Goal: Task Accomplishment & Management: Manage account settings

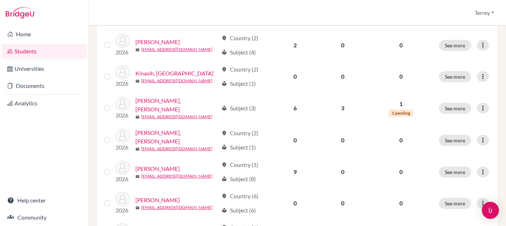
scroll to position [499, 0]
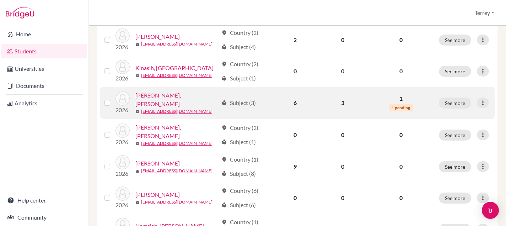
click at [158, 91] on link "[PERSON_NAME], [PERSON_NAME]" at bounding box center [177, 99] width 83 height 17
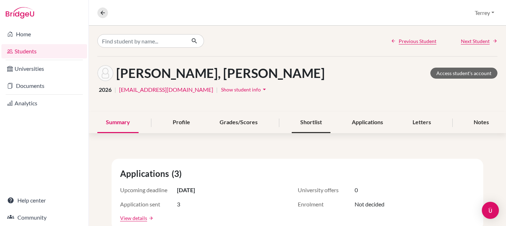
click at [313, 124] on div "Shortlist" at bounding box center [311, 122] width 39 height 21
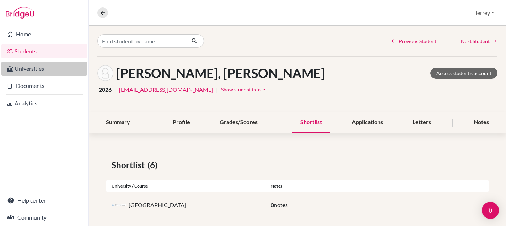
click at [34, 69] on link "Universities" at bounding box center [44, 69] width 86 height 14
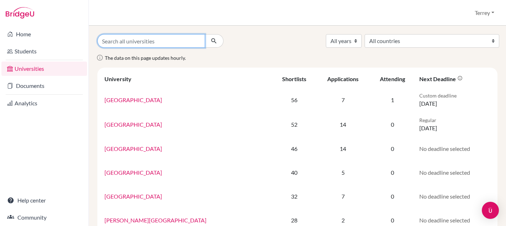
click at [136, 43] on input "Search all universities" at bounding box center [151, 41] width 108 height 14
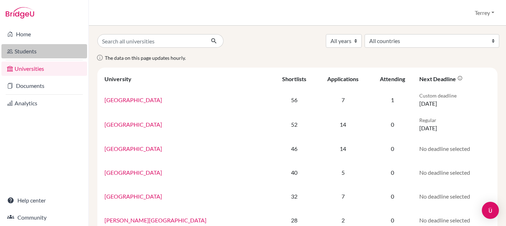
click at [36, 52] on link "Students" at bounding box center [44, 51] width 86 height 14
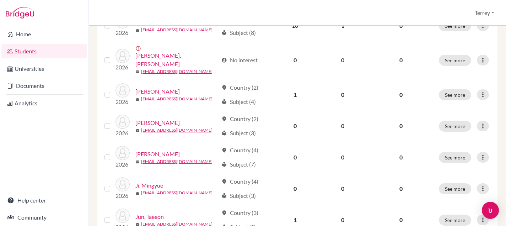
scroll to position [483, 0]
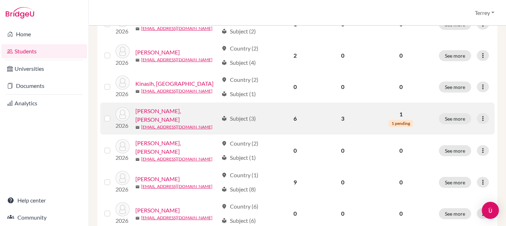
click at [158, 107] on link "[PERSON_NAME], [PERSON_NAME]" at bounding box center [177, 115] width 83 height 17
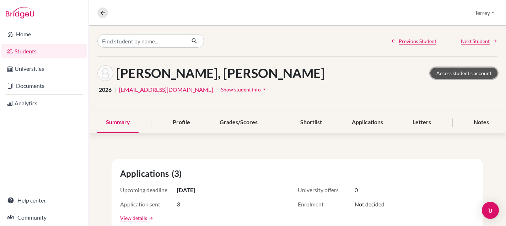
click at [462, 73] on link "Access student's account" at bounding box center [464, 73] width 67 height 11
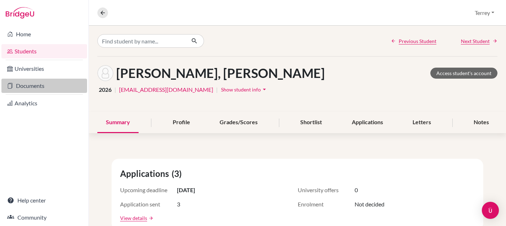
click at [25, 90] on link "Documents" at bounding box center [44, 86] width 86 height 14
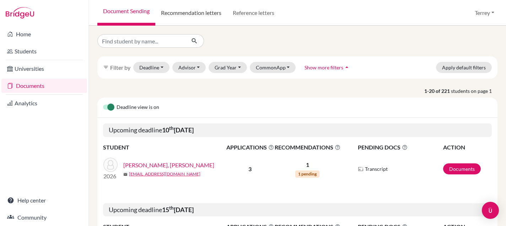
click at [196, 17] on link "Recommendation letters" at bounding box center [191, 13] width 72 height 26
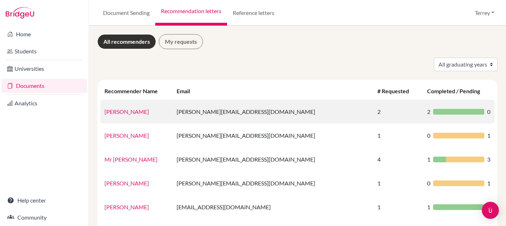
click at [124, 111] on link "[PERSON_NAME]" at bounding box center [127, 111] width 44 height 7
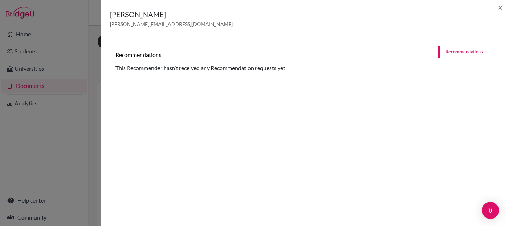
click at [85, 23] on div "[PERSON_NAME] [PERSON_NAME][EMAIL_ADDRESS][DOMAIN_NAME] × Recommendations This …" at bounding box center [253, 113] width 506 height 226
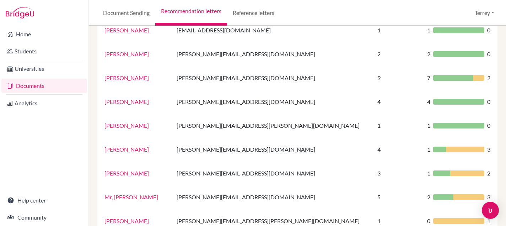
scroll to position [151, 0]
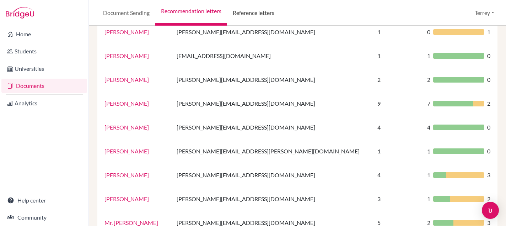
click at [246, 11] on link "Reference letters" at bounding box center [253, 13] width 53 height 26
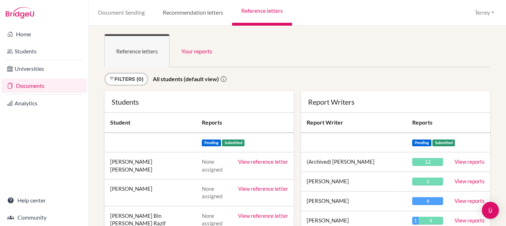
click at [180, 15] on link "Recommendation letters" at bounding box center [193, 13] width 79 height 26
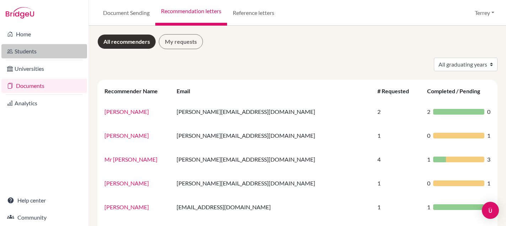
click at [33, 50] on link "Students" at bounding box center [44, 51] width 86 height 14
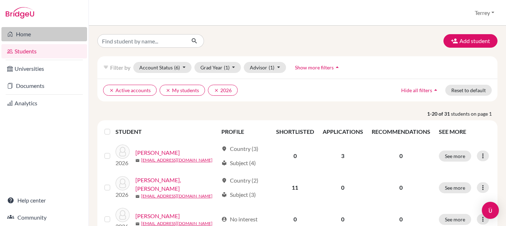
click at [25, 37] on link "Home" at bounding box center [44, 34] width 86 height 14
